Goal: Task Accomplishment & Management: Manage account settings

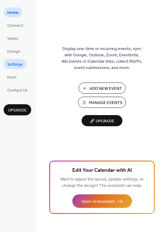
click at [17, 65] on span "Settings" at bounding box center [15, 64] width 16 height 6
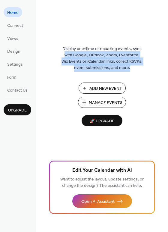
drag, startPoint x: 167, startPoint y: 32, endPoint x: 167, endPoint y: 66, distance: 34.3
click at [167, 66] on div "Display one-time or recurring events, sync with Google, Outlook, Zoom, Eventbri…" at bounding box center [102, 126] width 132 height 212
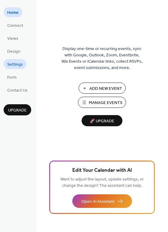
click at [12, 66] on span "Settings" at bounding box center [15, 64] width 16 height 6
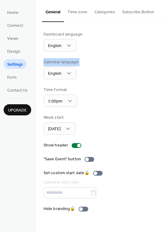
drag, startPoint x: 167, startPoint y: 27, endPoint x: 165, endPoint y: 69, distance: 42.7
click at [165, 69] on div "Dashboard language English Calendar language English Time format 1:00pm Week st…" at bounding box center [102, 121] width 132 height 199
click at [166, 41] on div "Dashboard language English Calendar language English Time format 1:00pm Week st…" at bounding box center [102, 121] width 132 height 199
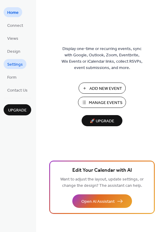
click at [19, 61] on span "Settings" at bounding box center [15, 64] width 16 height 6
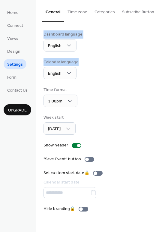
drag, startPoint x: 165, startPoint y: 13, endPoint x: 161, endPoint y: 62, distance: 48.6
click at [161, 62] on div "General Time zone Categories Subscribe Button Dashboard language English Calend…" at bounding box center [102, 110] width 132 height 221
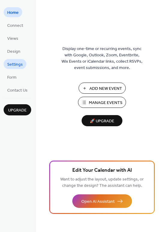
click at [21, 64] on span "Settings" at bounding box center [15, 64] width 16 height 6
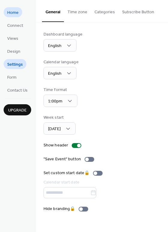
click at [8, 13] on span "Home" at bounding box center [12, 13] width 11 height 6
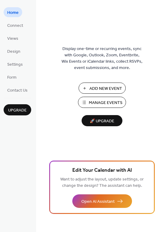
drag, startPoint x: 166, startPoint y: 17, endPoint x: 168, endPoint y: 47, distance: 30.4
click at [168, 47] on div "Display one-time or recurring events, sync with Google, Outlook, Zoom, Eventbri…" at bounding box center [102, 116] width 132 height 232
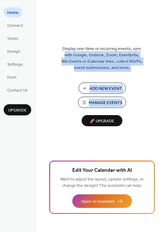
drag, startPoint x: 166, startPoint y: 51, endPoint x: 164, endPoint y: 100, distance: 49.4
click at [164, 100] on div "Display one-time or recurring events, sync with Google, Outlook, Zoom, Eventbri…" at bounding box center [102, 126] width 132 height 212
click at [162, 99] on div "Display one-time or recurring events, sync with Google, Outlook, Zoom, Eventbri…" at bounding box center [102, 126] width 132 height 212
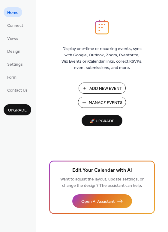
drag, startPoint x: 167, startPoint y: 71, endPoint x: 170, endPoint y: 82, distance: 11.2
click at [168, 82] on html "Home Connect Views Design Settings Form Contact Us Upgrade Home Upgrade Display…" at bounding box center [84, 116] width 168 height 232
click at [37, 67] on div "Display one-time or recurring events, sync with Google, Outlook, Zoom, Eventbri…" at bounding box center [102, 126] width 132 height 212
click at [17, 41] on span "Views" at bounding box center [12, 38] width 11 height 6
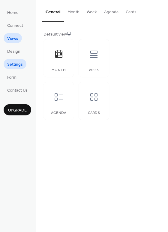
click at [17, 65] on span "Settings" at bounding box center [15, 64] width 16 height 6
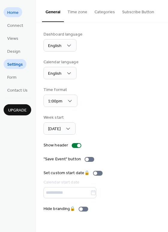
click at [17, 11] on span "Home" at bounding box center [12, 13] width 11 height 6
